Goal: Navigation & Orientation: Find specific page/section

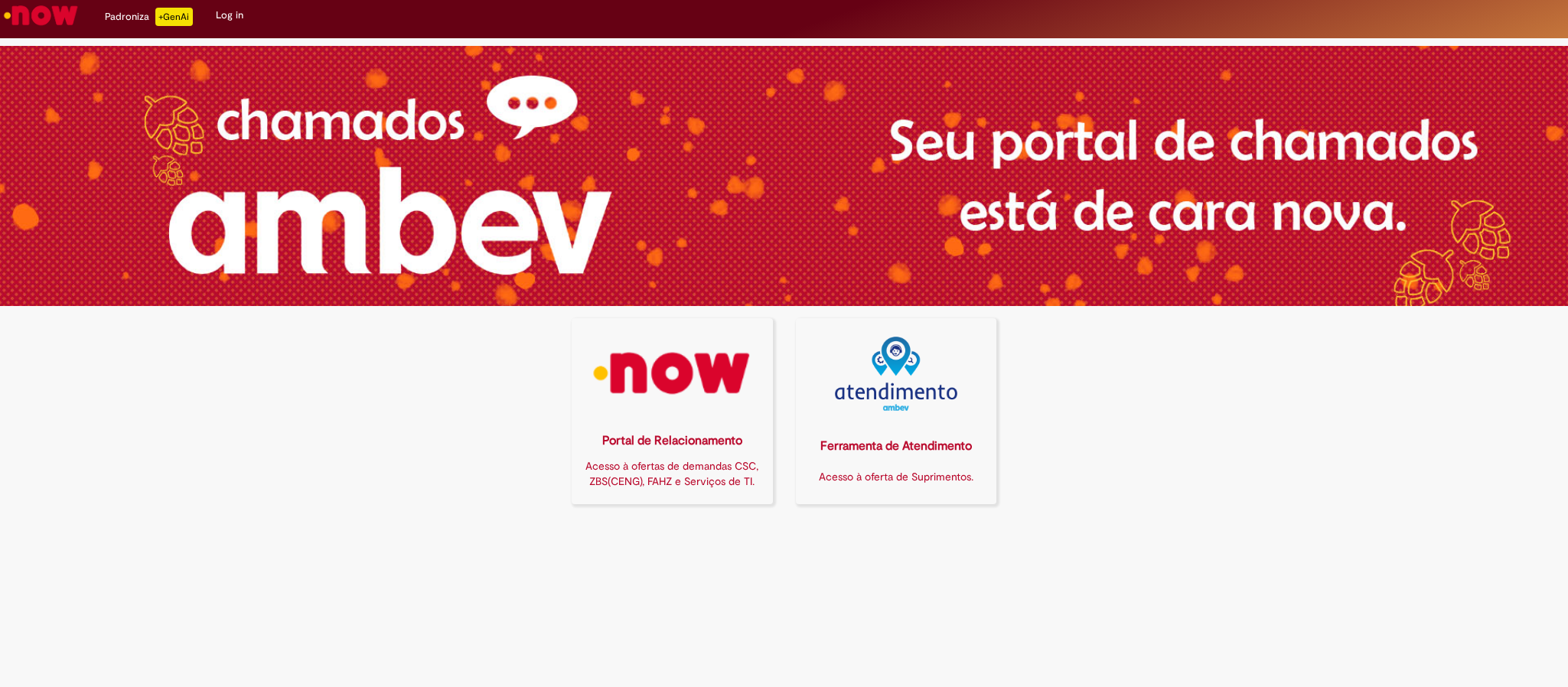
click at [645, 343] on img at bounding box center [672, 373] width 182 height 74
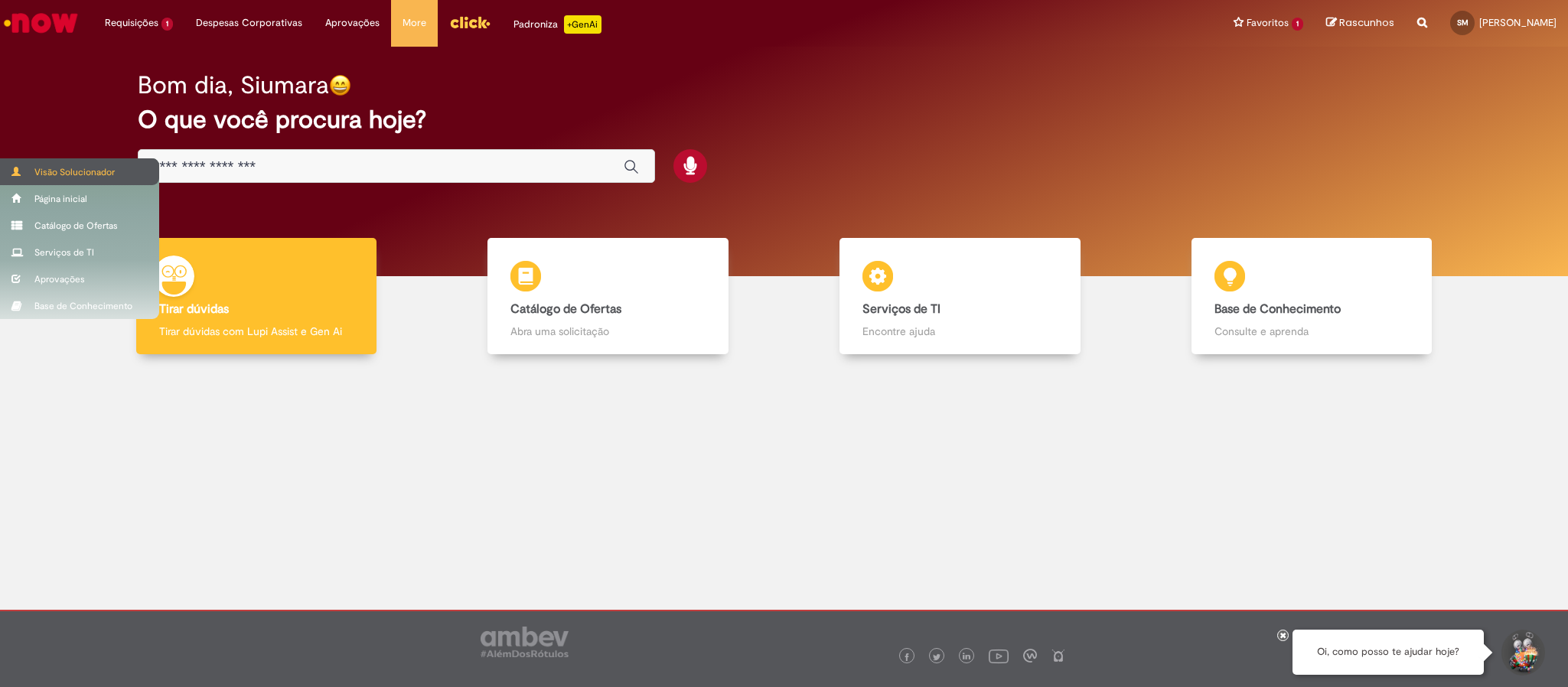
click at [81, 174] on div "Visão Solucionador" at bounding box center [79, 172] width 159 height 27
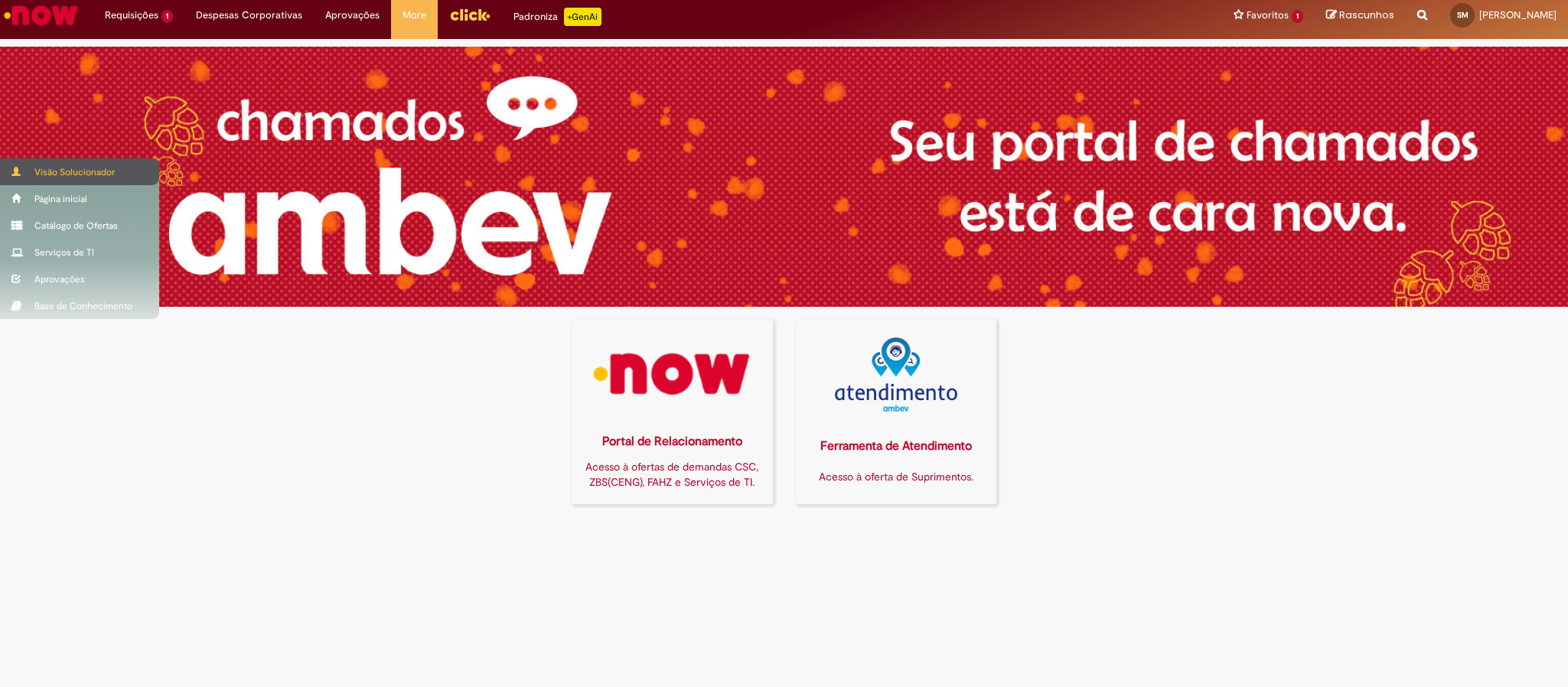
click at [62, 168] on div "Visão Solucionador" at bounding box center [79, 172] width 159 height 27
click at [64, 167] on div "Visão Solucionador" at bounding box center [79, 172] width 159 height 27
